Goal: Use online tool/utility: Utilize a website feature to perform a specific function

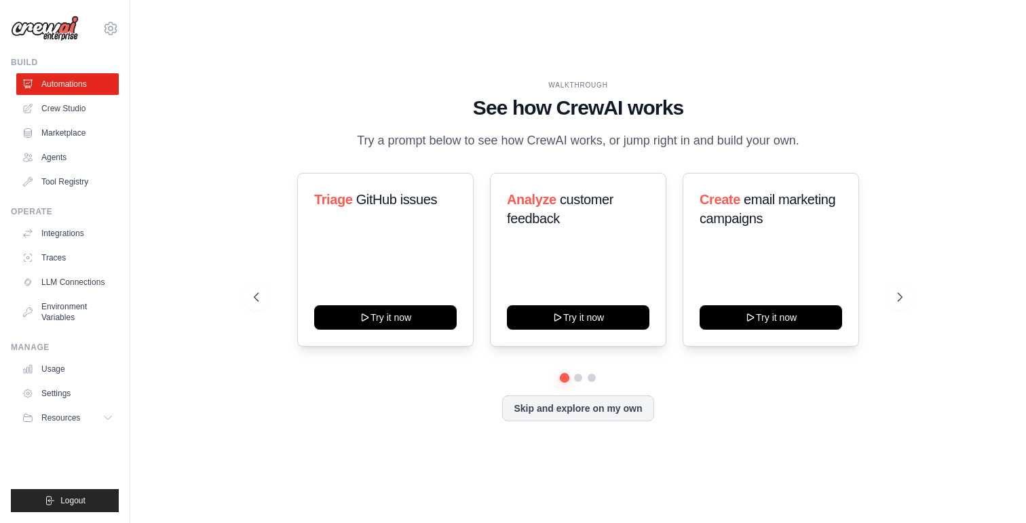
drag, startPoint x: 804, startPoint y: 141, endPoint x: 359, endPoint y: 143, distance: 444.6
click at [359, 143] on p "Try a prompt below to see how CrewAI works, or jump right in and build your own." at bounding box center [578, 141] width 456 height 20
click at [350, 149] on div at bounding box center [350, 149] width 0 height 0
click at [369, 143] on p "Try a prompt below to see how CrewAI works, or jump right in and build your own." at bounding box center [578, 141] width 456 height 20
drag, startPoint x: 313, startPoint y: 198, endPoint x: 350, endPoint y: 198, distance: 36.7
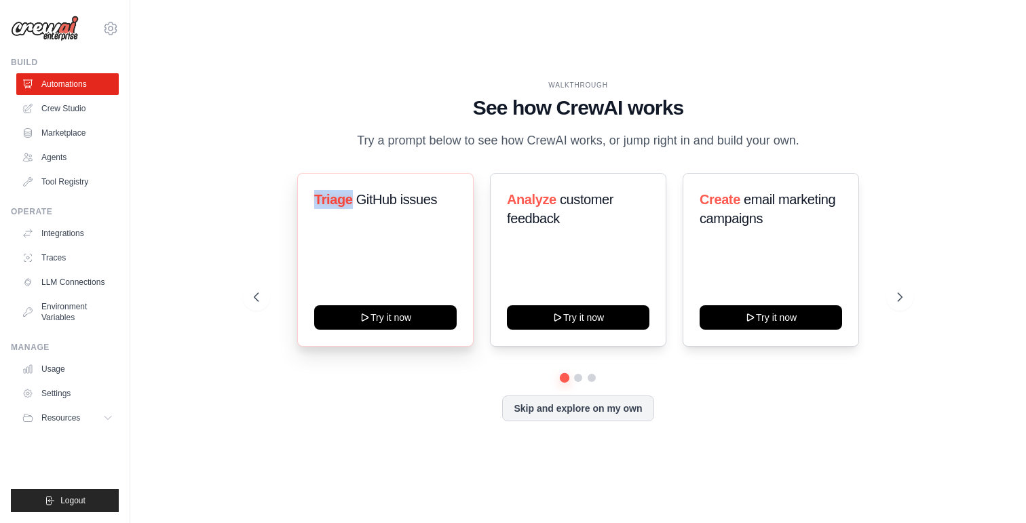
click at [350, 198] on div "Triage GitHub issues Try it now" at bounding box center [385, 260] width 176 height 174
click at [341, 173] on div at bounding box center [341, 173] width 0 height 0
click at [347, 198] on span "Triage" at bounding box center [333, 199] width 39 height 15
drag, startPoint x: 316, startPoint y: 200, endPoint x: 436, endPoint y: 200, distance: 119.5
click at [436, 200] on h3 "Triage GitHub issues" at bounding box center [385, 199] width 143 height 19
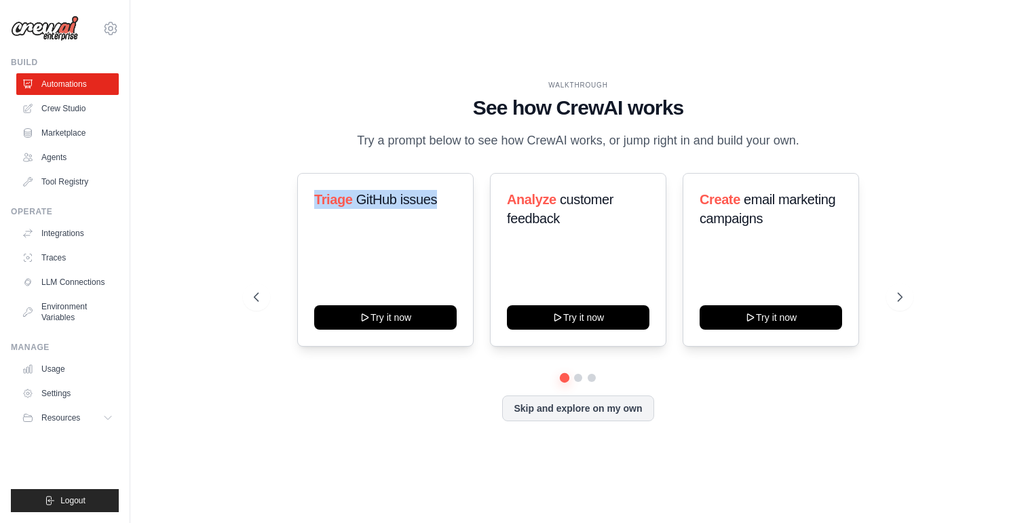
click at [427, 208] on div at bounding box center [427, 208] width 0 height 0
click at [392, 198] on span "GitHub issues" at bounding box center [396, 199] width 81 height 15
click at [371, 265] on div "Triage GitHub issues Try it now" at bounding box center [385, 260] width 176 height 174
click at [261, 295] on icon at bounding box center [255, 297] width 14 height 14
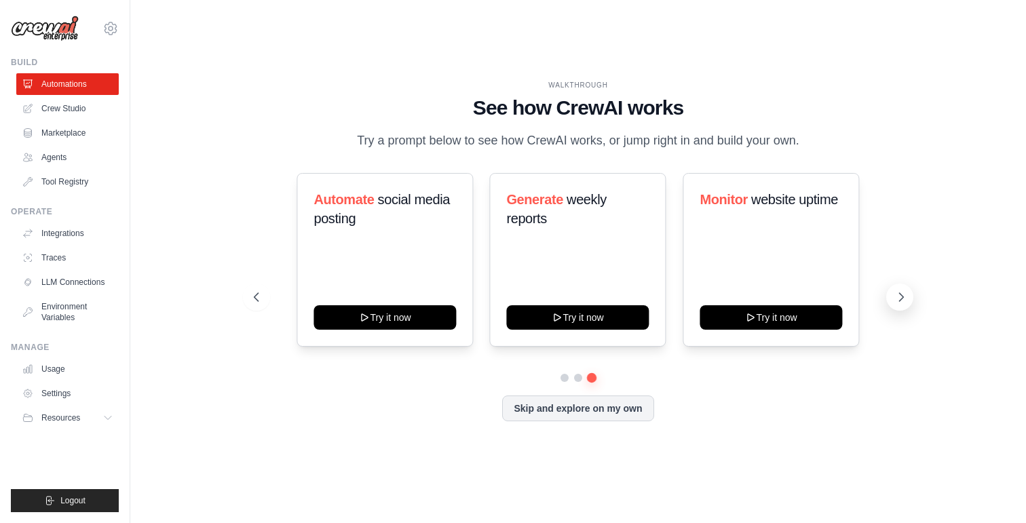
click at [902, 300] on icon at bounding box center [902, 297] width 14 height 14
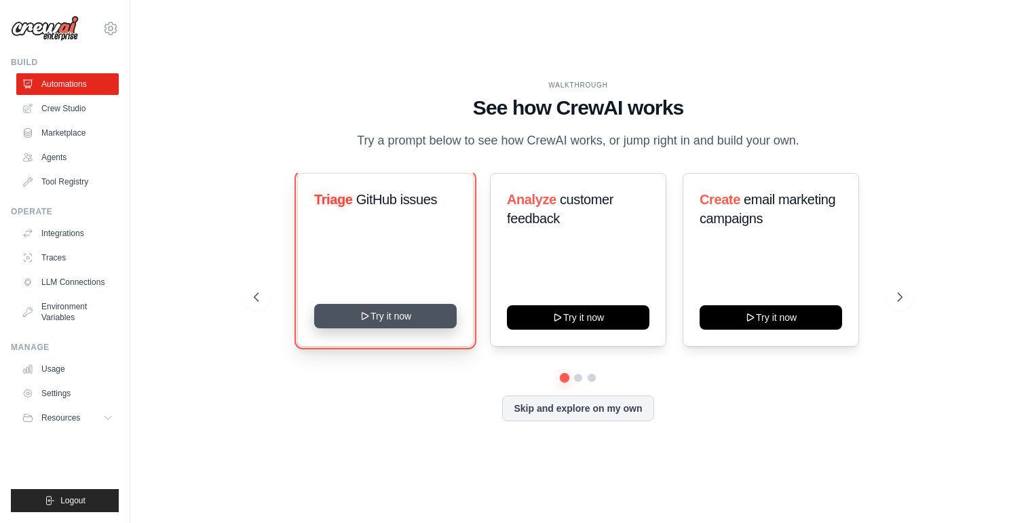
click at [389, 319] on button "Try it now" at bounding box center [385, 316] width 143 height 24
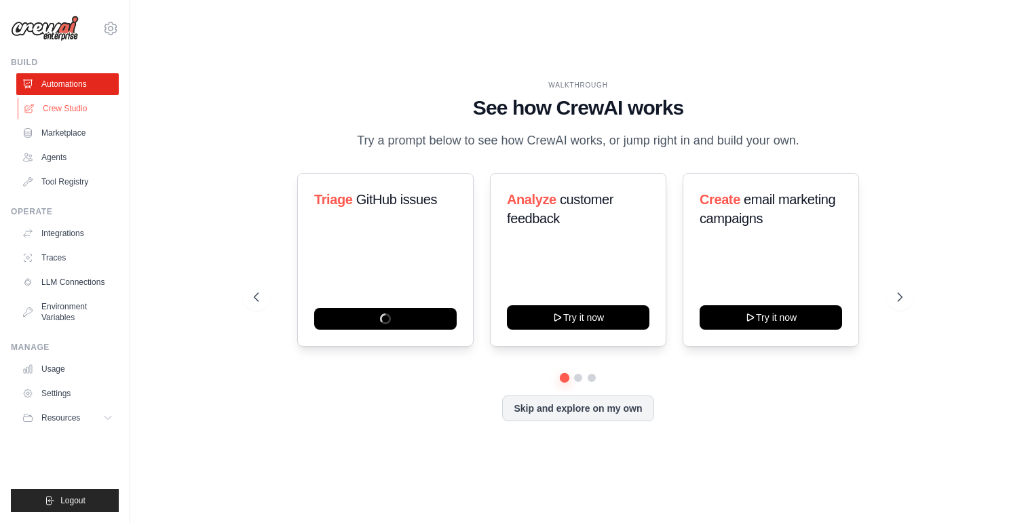
click at [68, 109] on link "Crew Studio" at bounding box center [69, 109] width 102 height 22
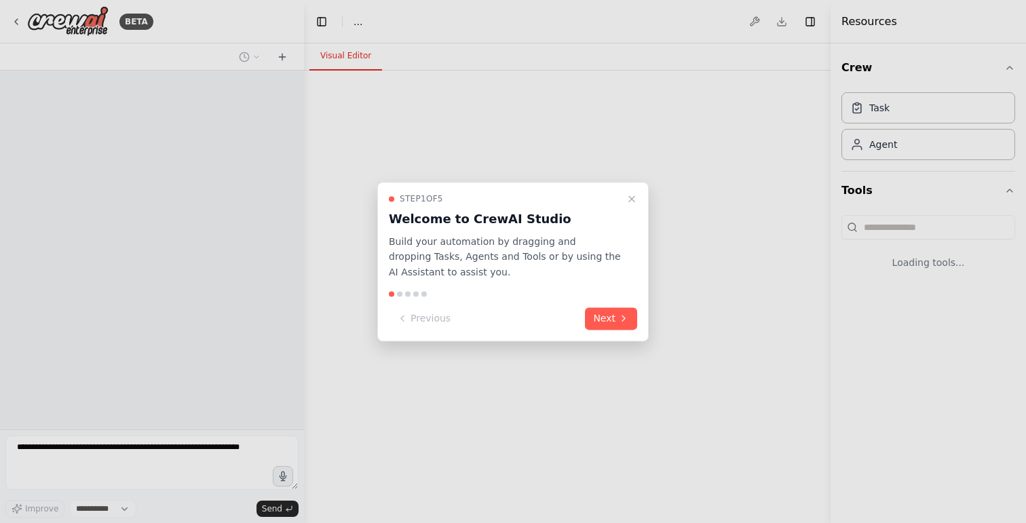
select select "****"
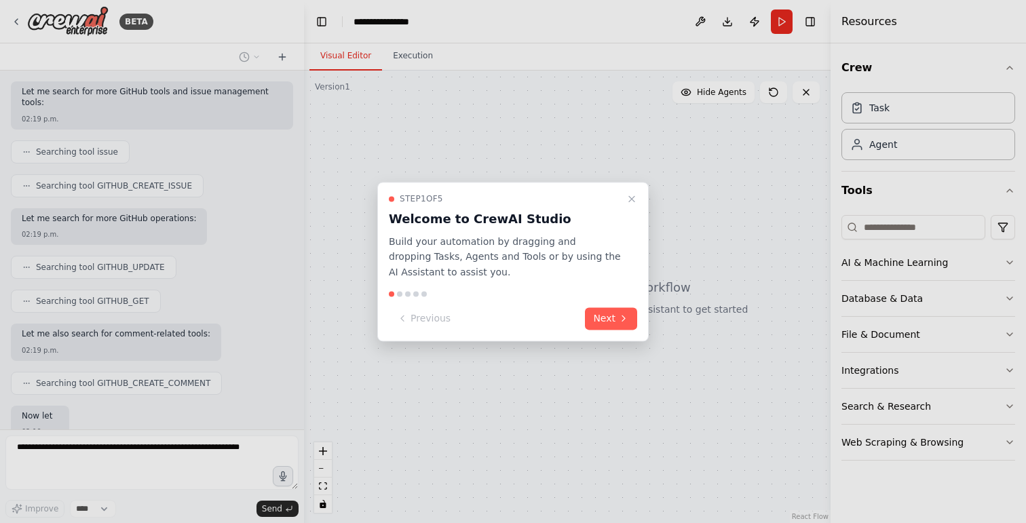
scroll to position [381, 0]
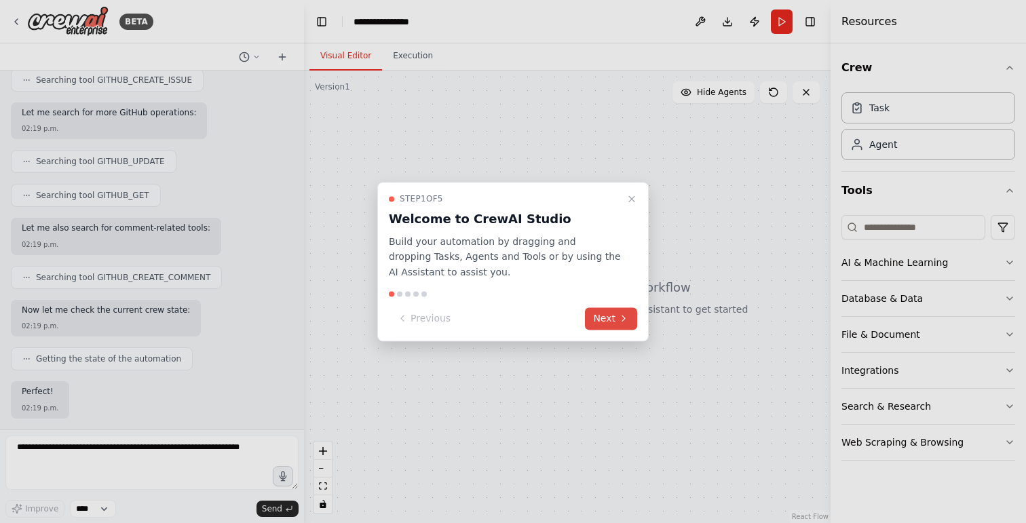
click at [608, 319] on button "Next" at bounding box center [611, 318] width 52 height 22
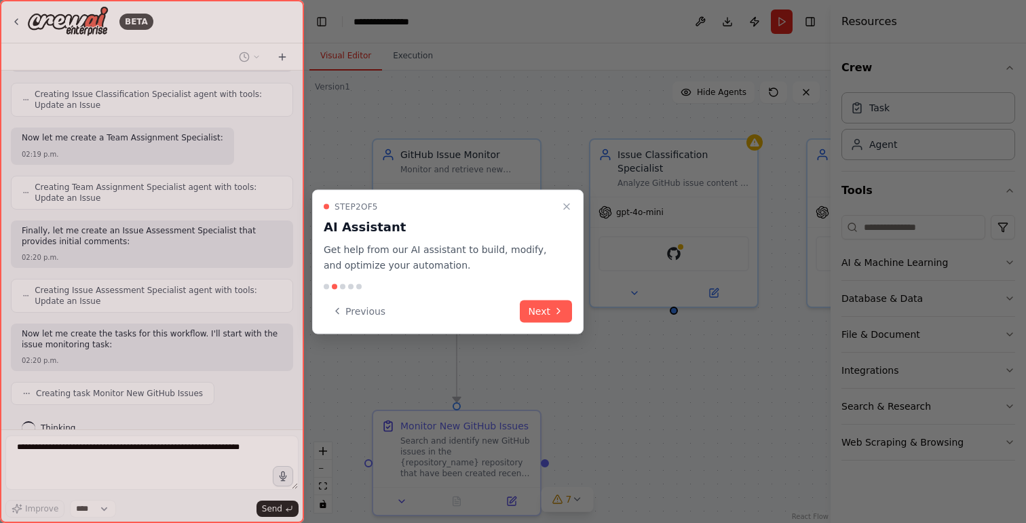
scroll to position [981, 0]
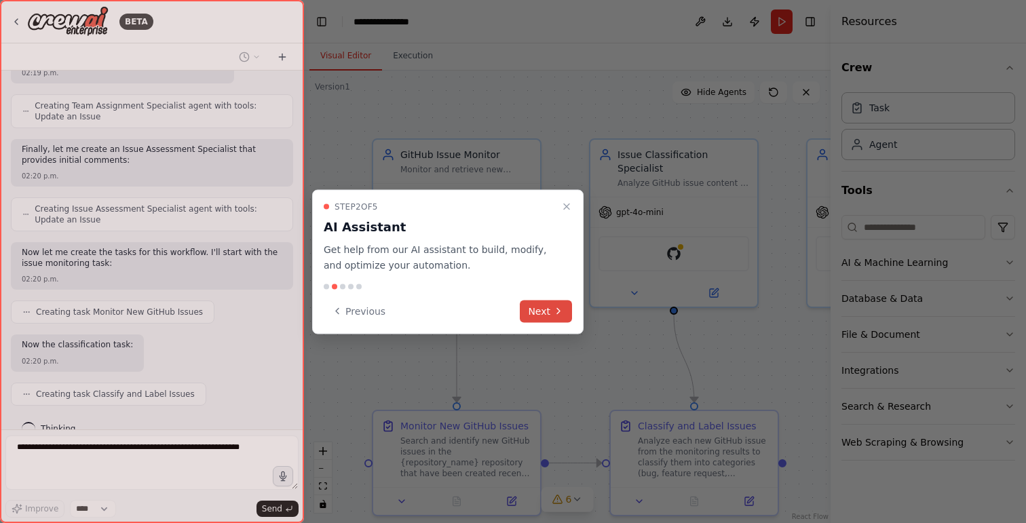
click at [555, 312] on icon at bounding box center [558, 311] width 11 height 11
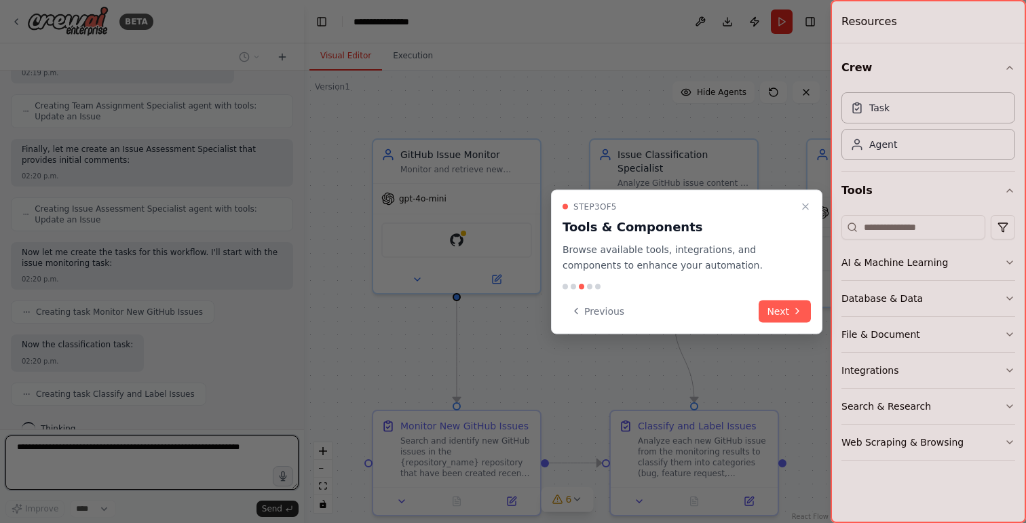
scroll to position [1064, 0]
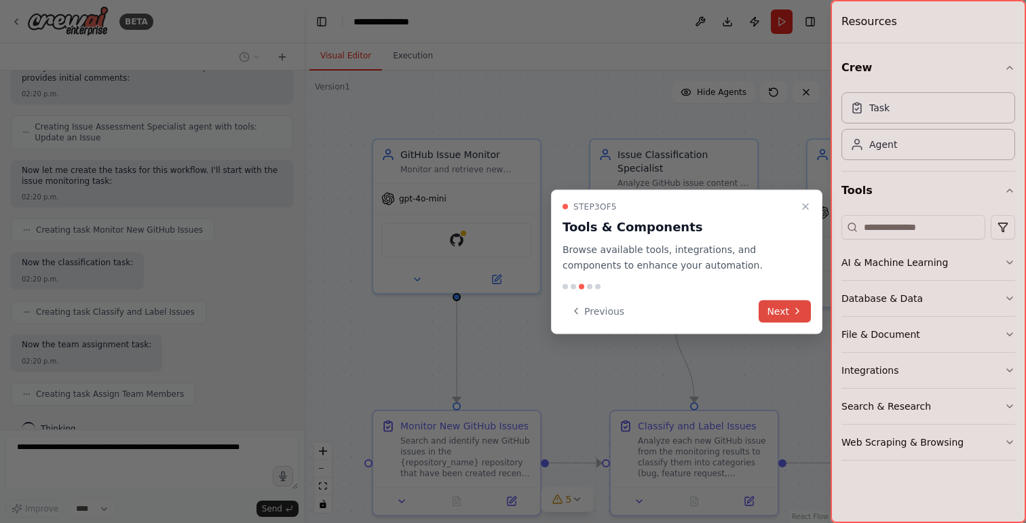
click at [782, 312] on button "Next" at bounding box center [785, 311] width 52 height 22
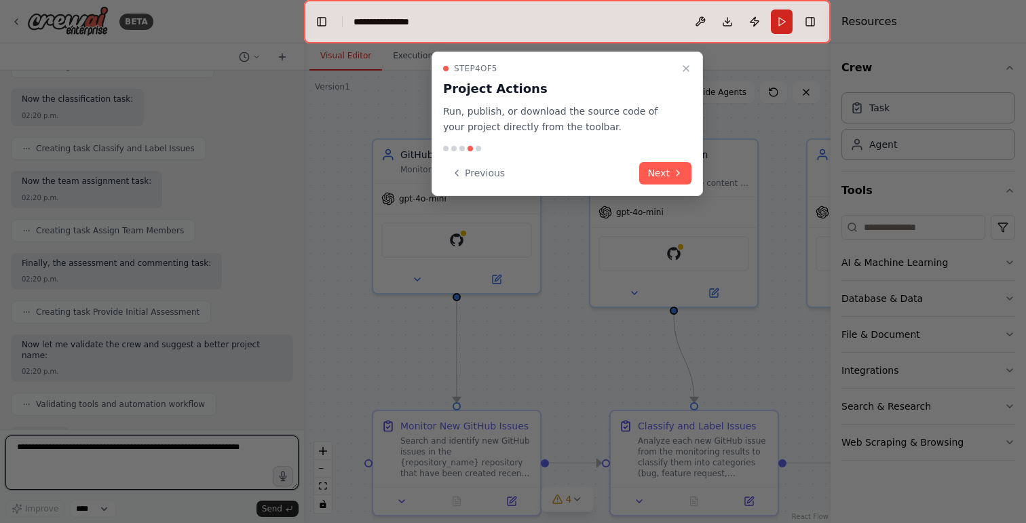
scroll to position [1309, 0]
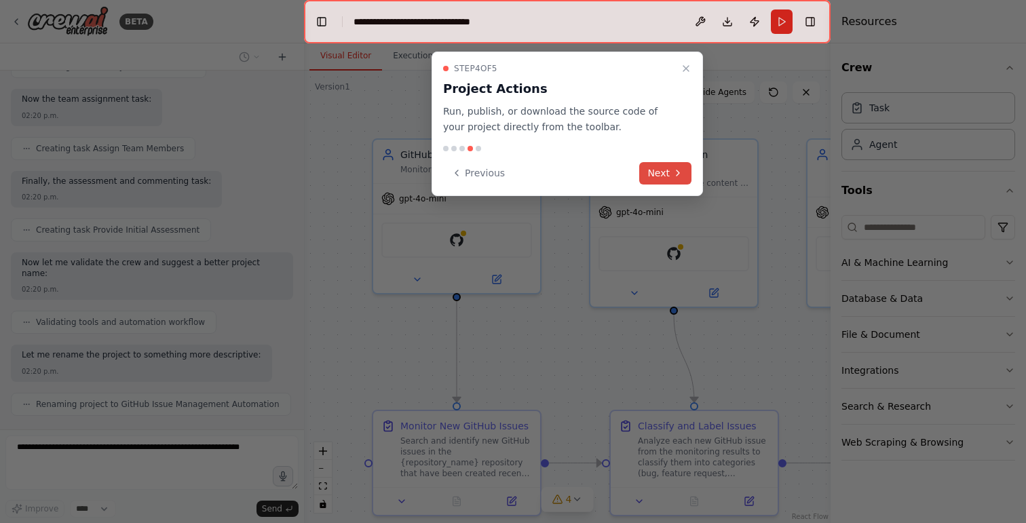
click at [654, 173] on button "Next" at bounding box center [665, 173] width 52 height 22
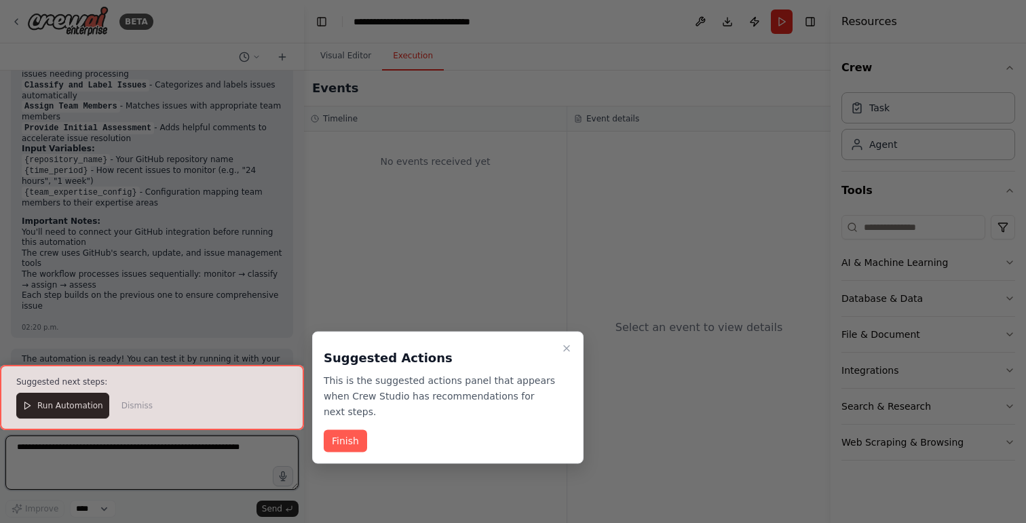
scroll to position [1845, 0]
click at [354, 441] on button "Finish" at bounding box center [345, 441] width 43 height 22
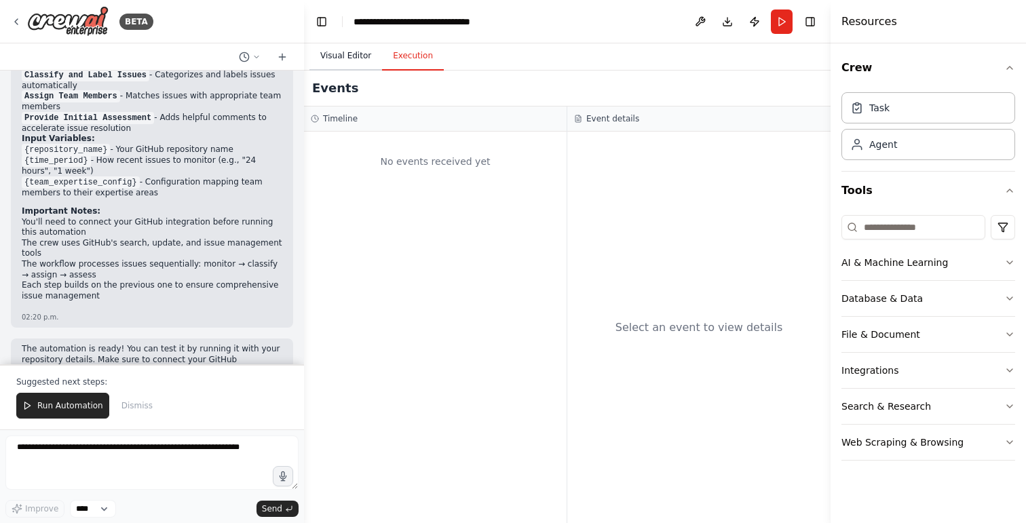
click at [360, 56] on button "Visual Editor" at bounding box center [345, 56] width 73 height 29
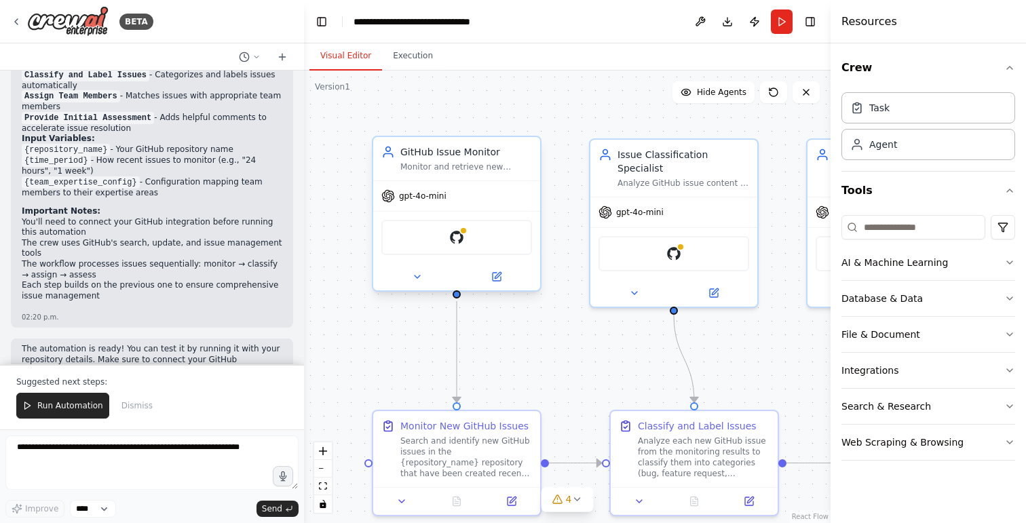
click at [435, 169] on div "Monitor and retrieve new GitHub issues from the {repository_name} repository, i…" at bounding box center [466, 167] width 132 height 11
click at [439, 199] on span "gpt-4o-mini" at bounding box center [423, 196] width 48 height 11
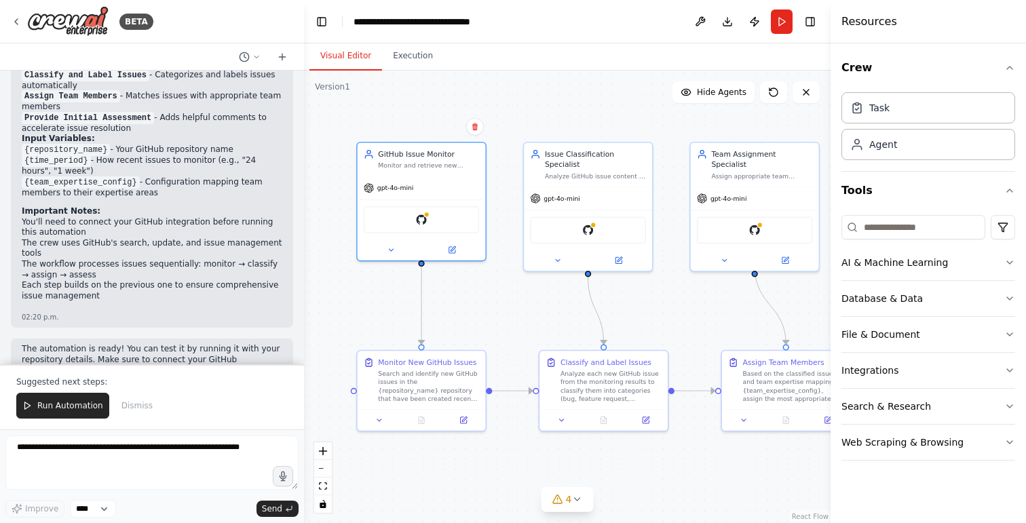
drag, startPoint x: 527, startPoint y: 142, endPoint x: 508, endPoint y: 105, distance: 41.9
click at [508, 104] on div ".deletable-edge-delete-btn { width: 20px; height: 20px; border: 0px solid #ffff…" at bounding box center [567, 297] width 527 height 453
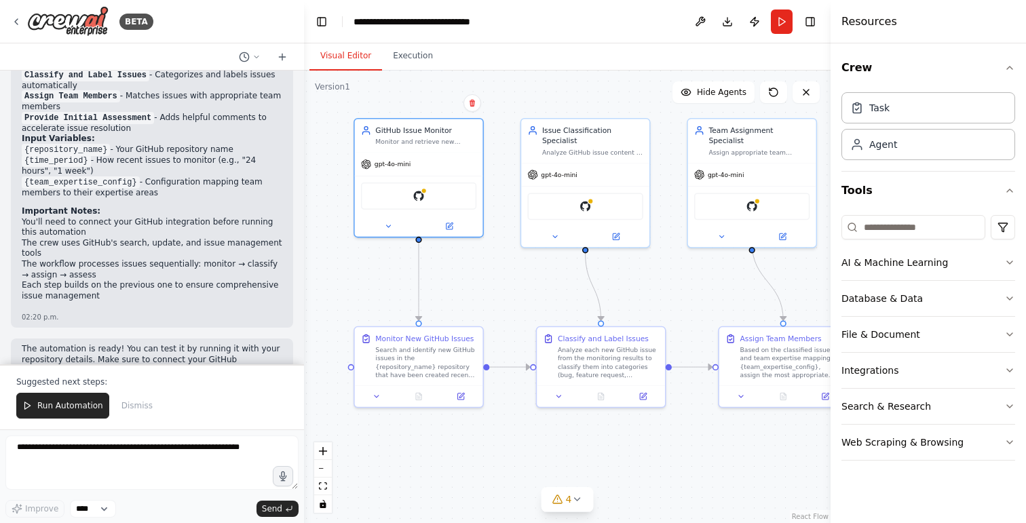
drag, startPoint x: 522, startPoint y: 295, endPoint x: 518, endPoint y: 289, distance: 7.3
click at [518, 289] on div ".deletable-edge-delete-btn { width: 20px; height: 20px; border: 0px solid #ffff…" at bounding box center [567, 297] width 527 height 453
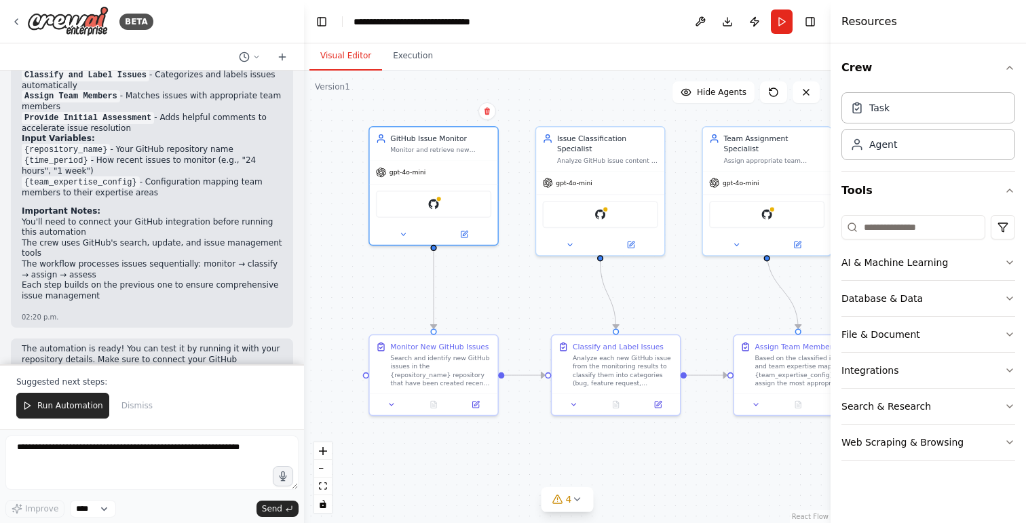
drag, startPoint x: 518, startPoint y: 289, endPoint x: 533, endPoint y: 297, distance: 17.0
click at [533, 297] on div ".deletable-edge-delete-btn { width: 20px; height: 20px; border: 0px solid #ffff…" at bounding box center [567, 297] width 527 height 453
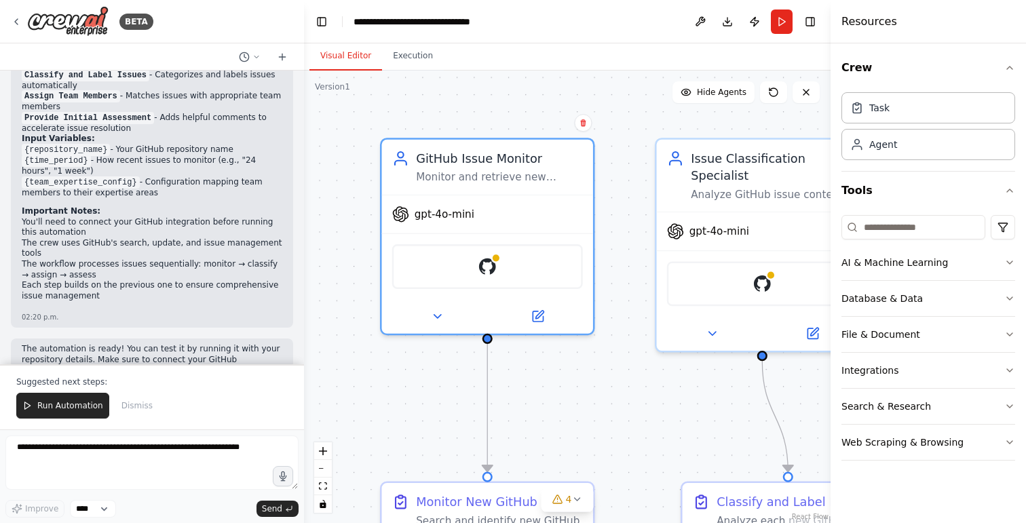
drag, startPoint x: 481, startPoint y: 217, endPoint x: 599, endPoint y: 339, distance: 170.4
click at [599, 339] on div ".deletable-edge-delete-btn { width: 20px; height: 20px; border: 0px solid #ffff…" at bounding box center [567, 297] width 527 height 453
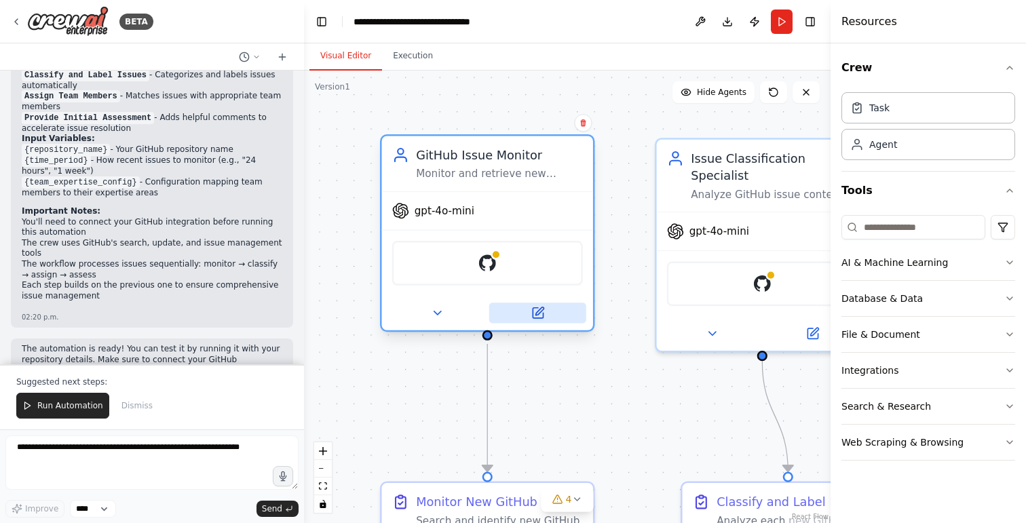
click at [538, 309] on icon at bounding box center [538, 313] width 10 height 10
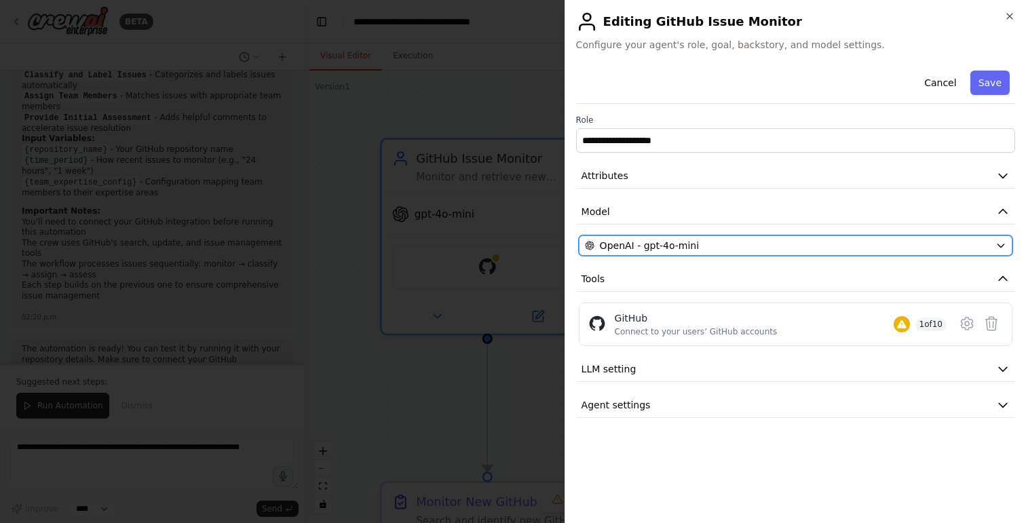
click at [662, 244] on span "OpenAI - gpt-4o-mini" at bounding box center [649, 246] width 99 height 14
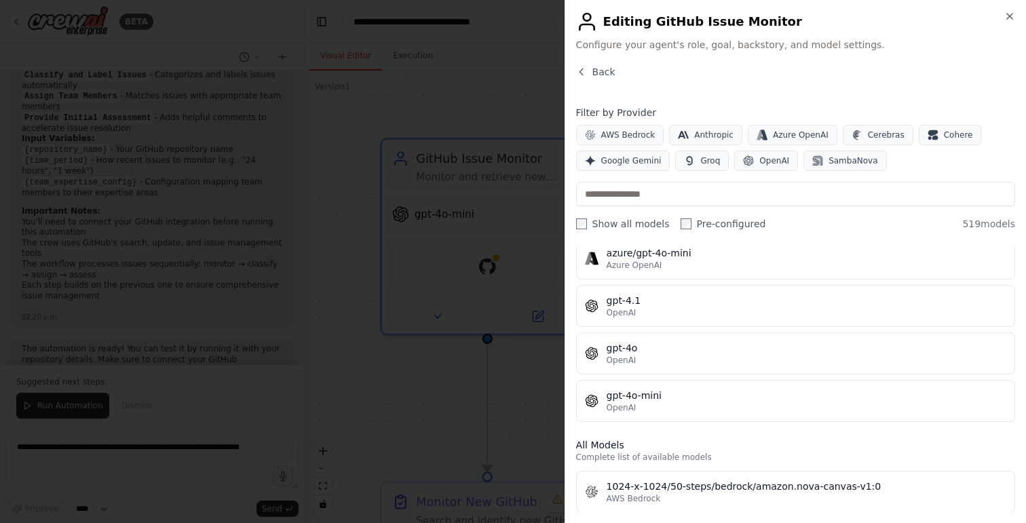
scroll to position [0, 0]
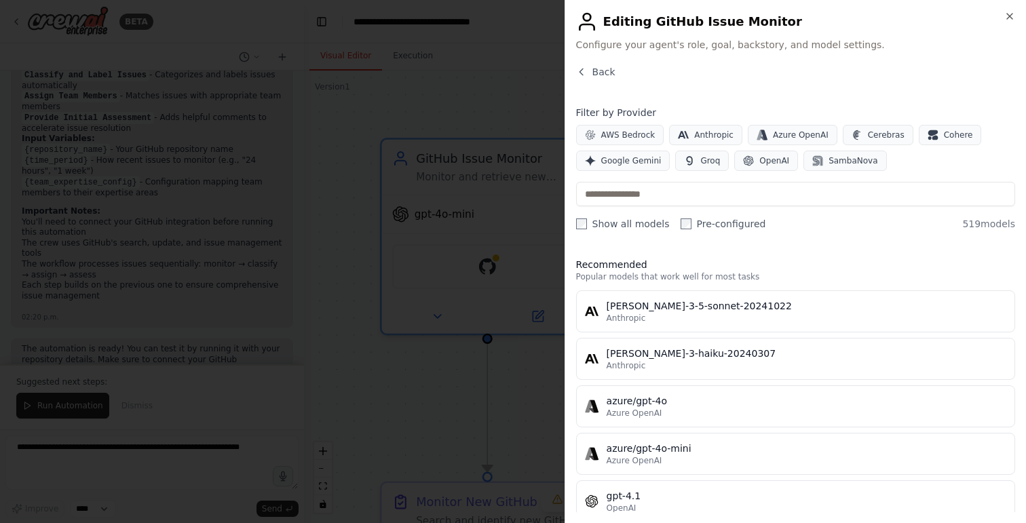
click at [531, 100] on div at bounding box center [513, 261] width 1026 height 523
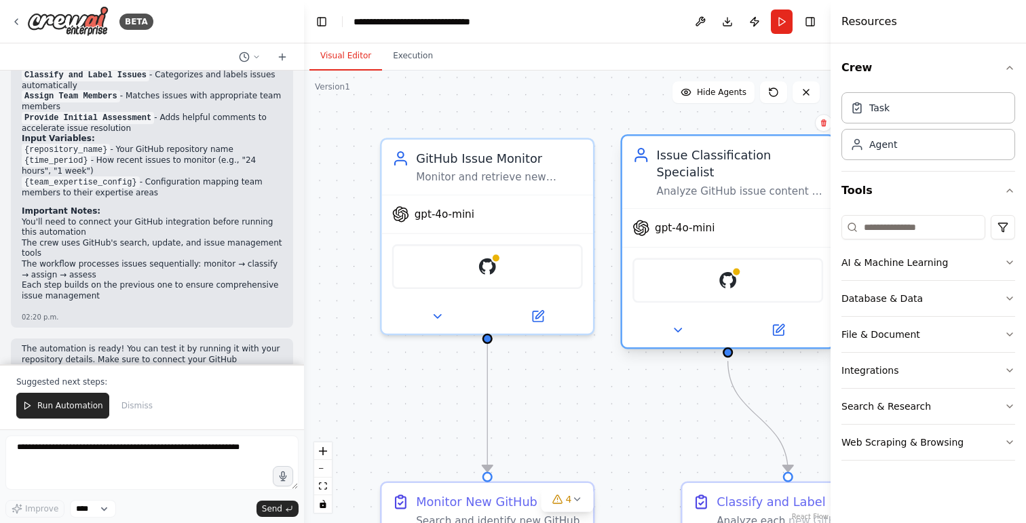
drag, startPoint x: 707, startPoint y: 257, endPoint x: 675, endPoint y: 252, distance: 32.2
click at [675, 252] on div "GitHub" at bounding box center [727, 280] width 211 height 66
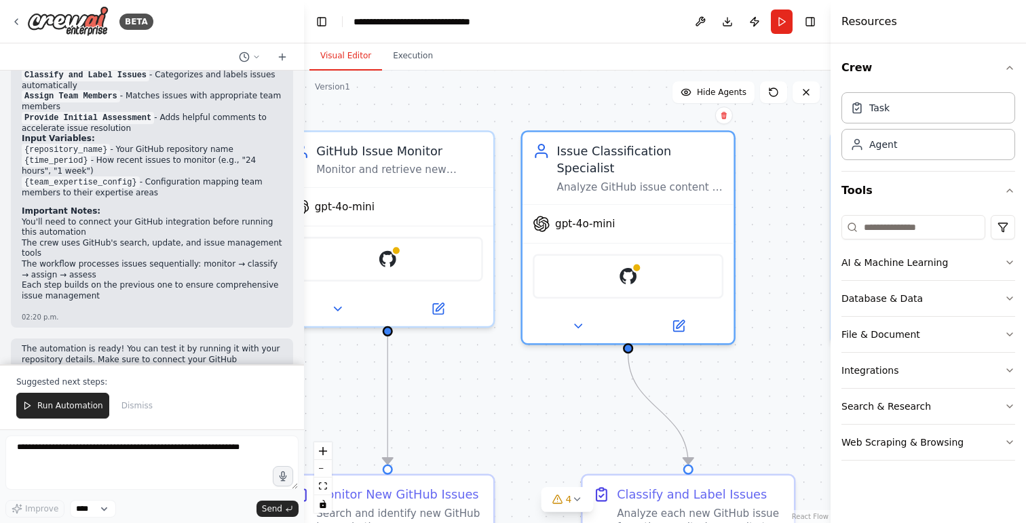
drag, startPoint x: 690, startPoint y: 382, endPoint x: 590, endPoint y: 375, distance: 99.4
click at [590, 375] on div ".deletable-edge-delete-btn { width: 20px; height: 20px; border: 0px solid #ffff…" at bounding box center [567, 297] width 527 height 453
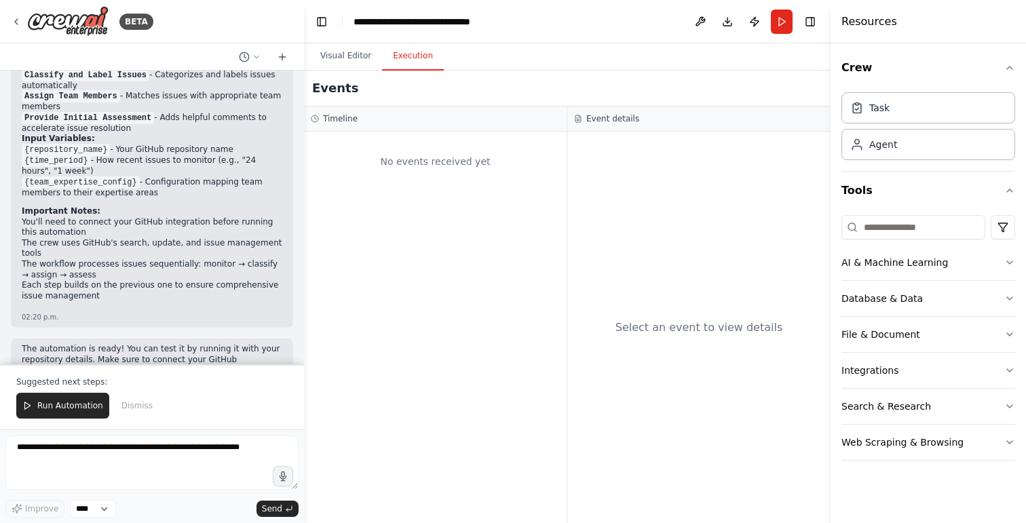
click at [419, 55] on button "Execution" at bounding box center [413, 56] width 62 height 29
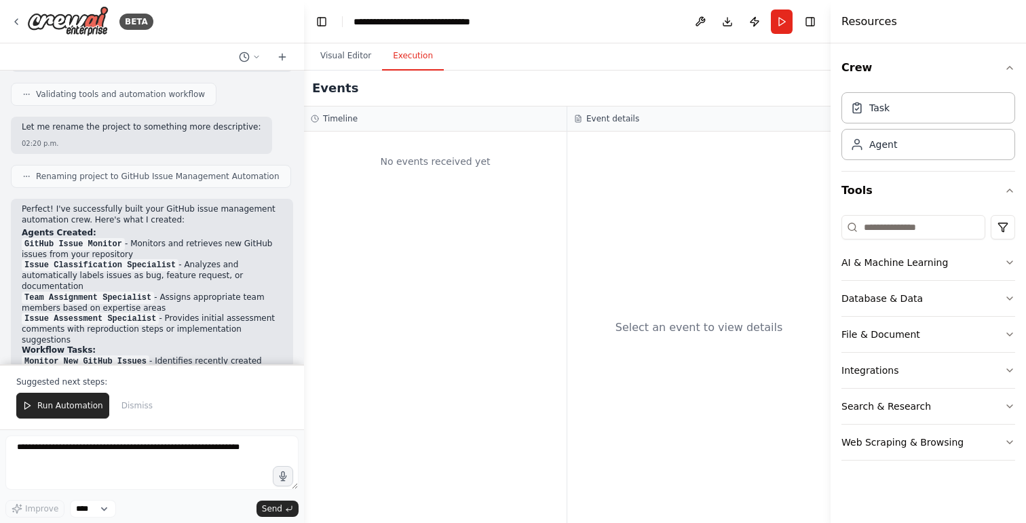
scroll to position [1515, 0]
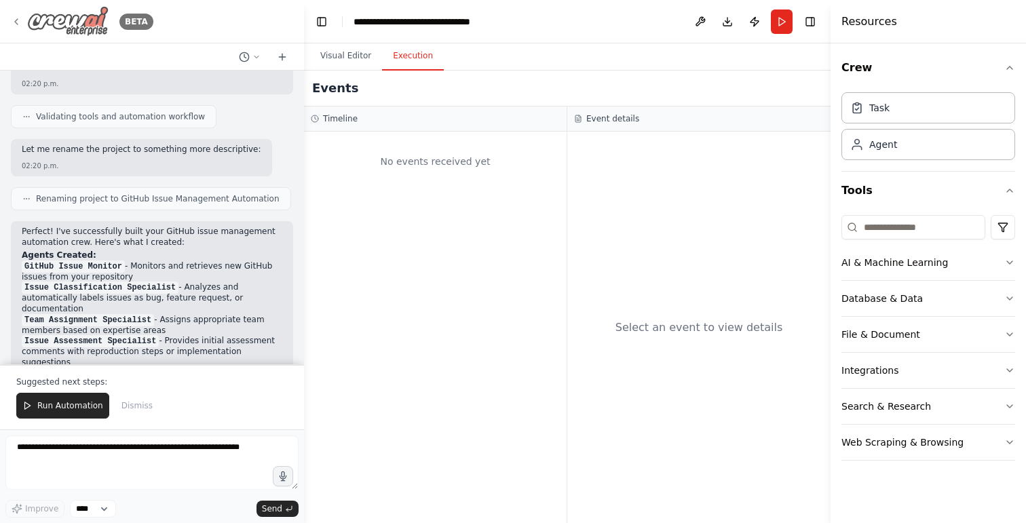
click at [20, 26] on icon at bounding box center [16, 21] width 11 height 11
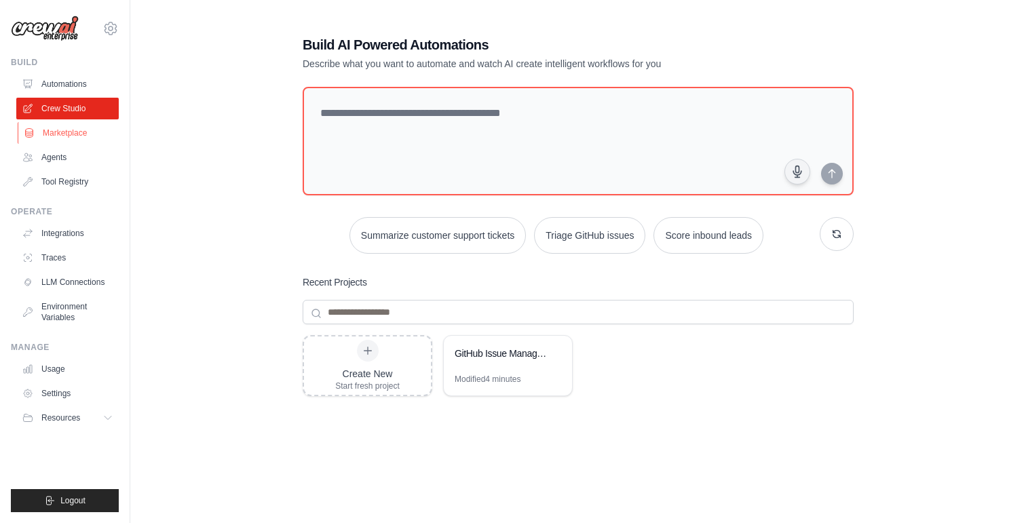
click at [62, 136] on link "Marketplace" at bounding box center [69, 133] width 102 height 22
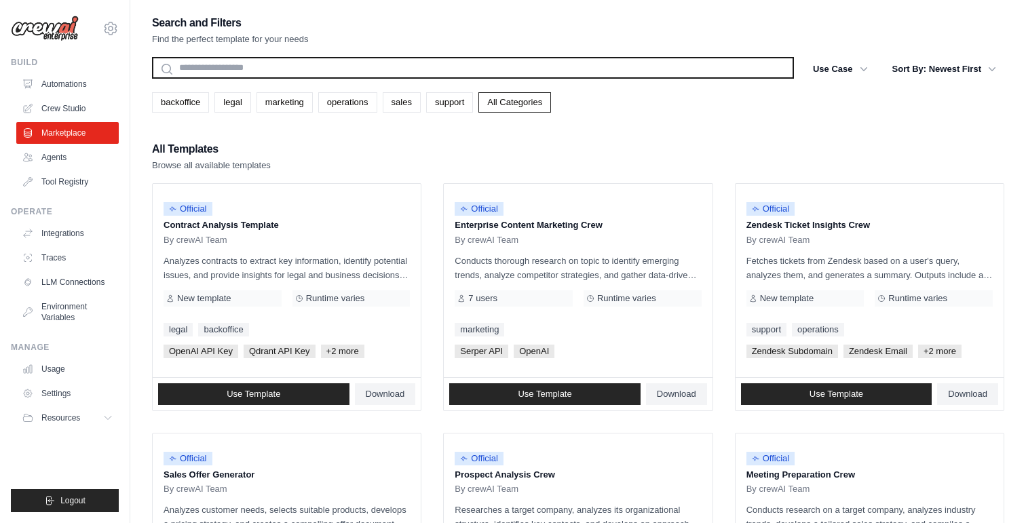
click at [252, 73] on input "text" at bounding box center [473, 68] width 642 height 22
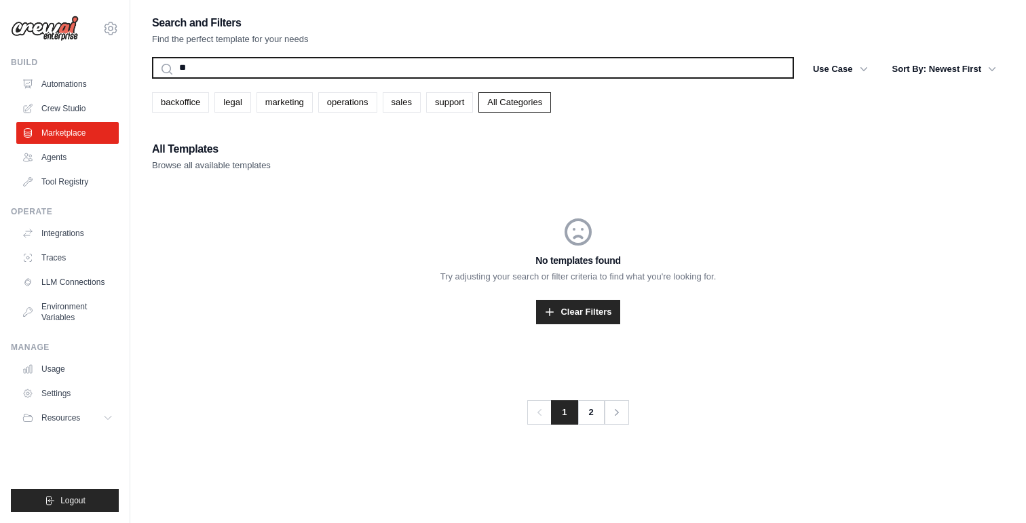
type input "*"
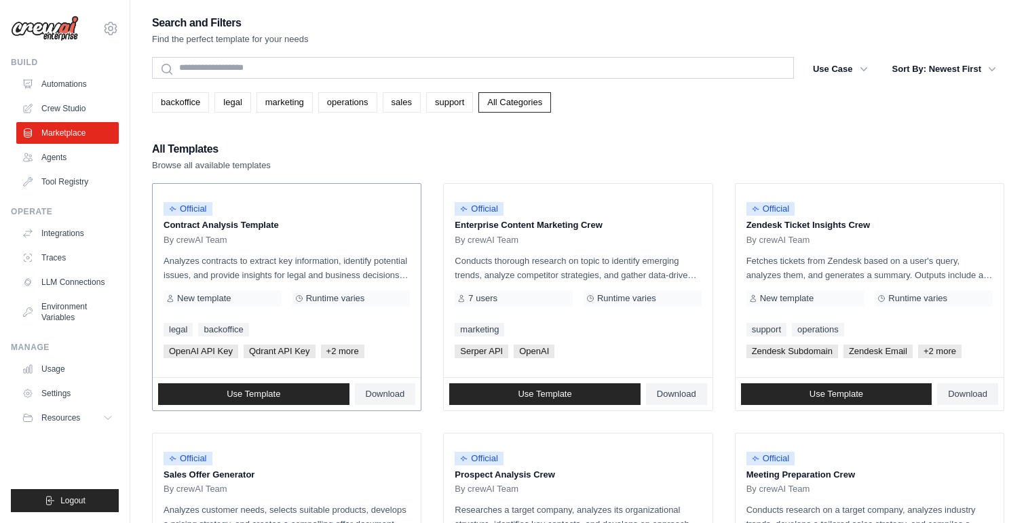
click at [265, 274] on p "Analyzes contracts to extract key information, identify potential issues, and p…" at bounding box center [287, 268] width 246 height 29
click at [299, 393] on link "Use Template" at bounding box center [253, 394] width 191 height 22
